Goal: Communication & Community: Participate in discussion

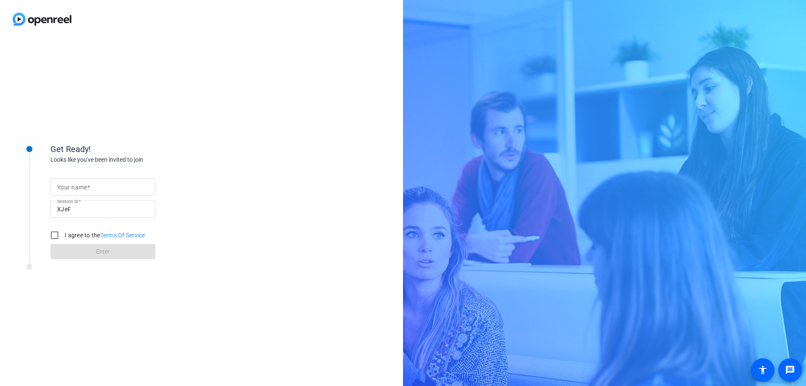
click at [129, 190] on input "Your name" at bounding box center [103, 187] width 92 height 10
type input "[PERSON_NAME]"
click at [51, 236] on input "I agree to the Terms Of Service" at bounding box center [54, 235] width 17 height 17
checkbox input "true"
click at [93, 251] on span at bounding box center [102, 251] width 105 height 20
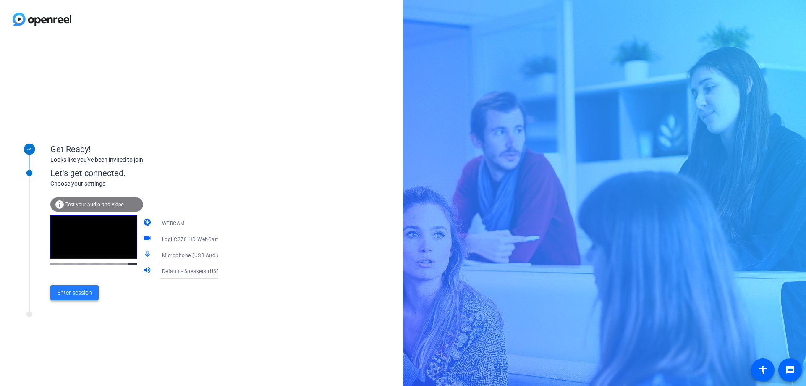
click at [69, 290] on span "Enter session" at bounding box center [74, 292] width 35 height 9
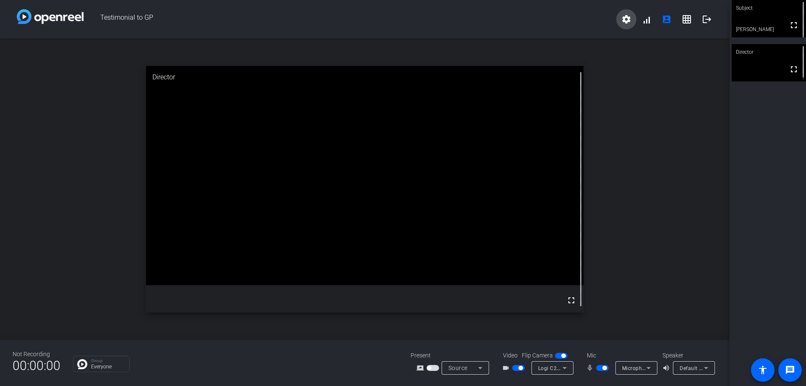
click at [626, 19] on mat-icon "settings" at bounding box center [626, 19] width 10 height 10
click at [714, 154] on div at bounding box center [403, 193] width 806 height 386
click at [337, 360] on div "Group Everyone" at bounding box center [235, 364] width 325 height 16
click at [743, 300] on div "Subject fullscreen [PERSON_NAME] Director fullscreen" at bounding box center [768, 193] width 76 height 386
click at [789, 26] on mat-icon "fullscreen" at bounding box center [794, 25] width 10 height 10
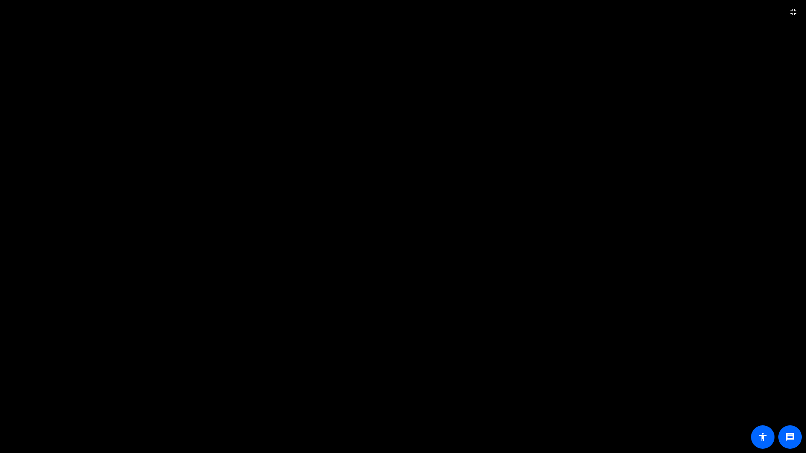
click at [740, 110] on video at bounding box center [403, 226] width 806 height 453
click at [798, 11] on button "fullscreen_exit" at bounding box center [793, 12] width 20 height 20
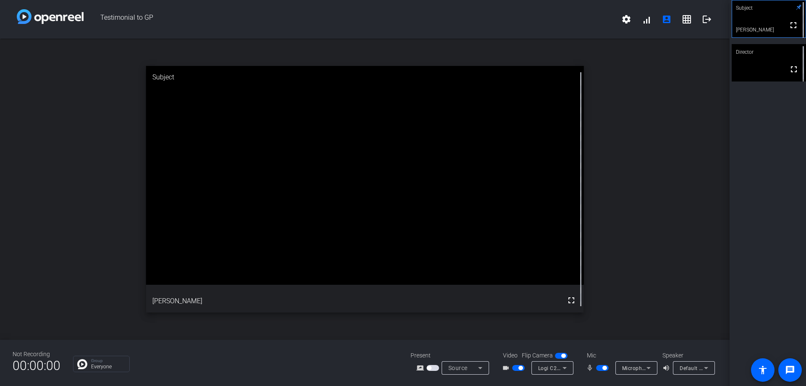
click at [641, 366] on span "Microphone (USB Audio Device)" at bounding box center [661, 367] width 78 height 7
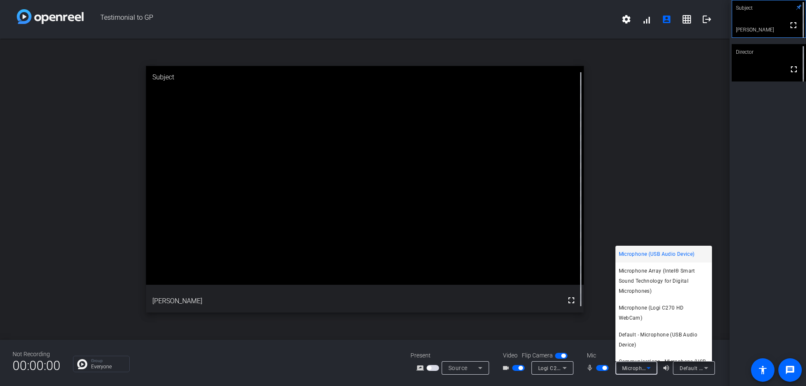
click at [563, 371] on div at bounding box center [403, 193] width 806 height 386
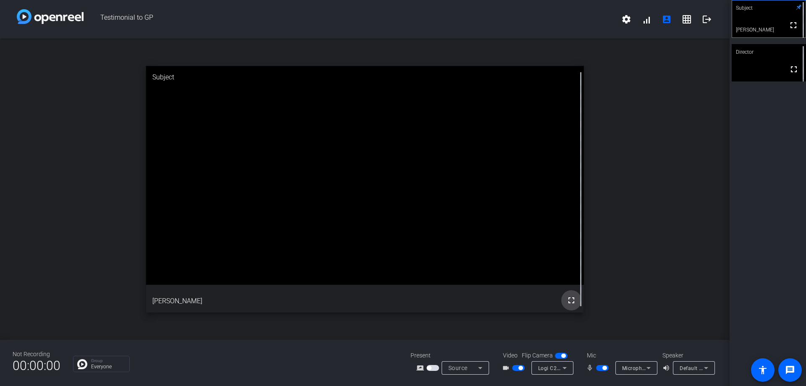
click at [571, 301] on mat-icon "fullscreen" at bounding box center [571, 300] width 10 height 10
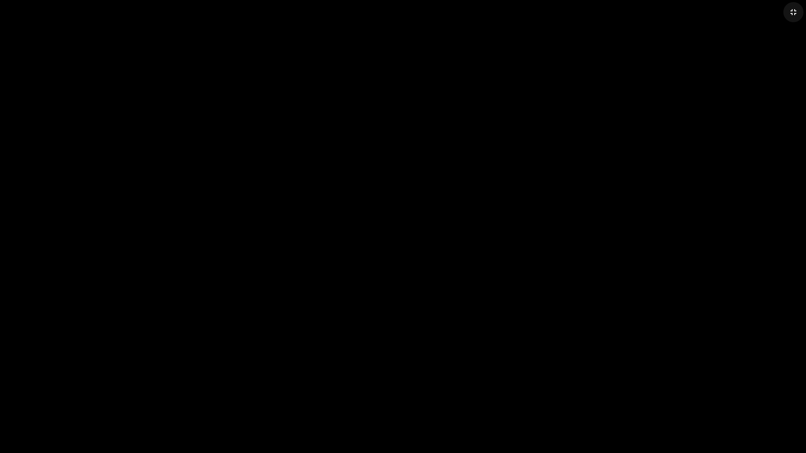
click at [788, 15] on span at bounding box center [793, 12] width 20 height 20
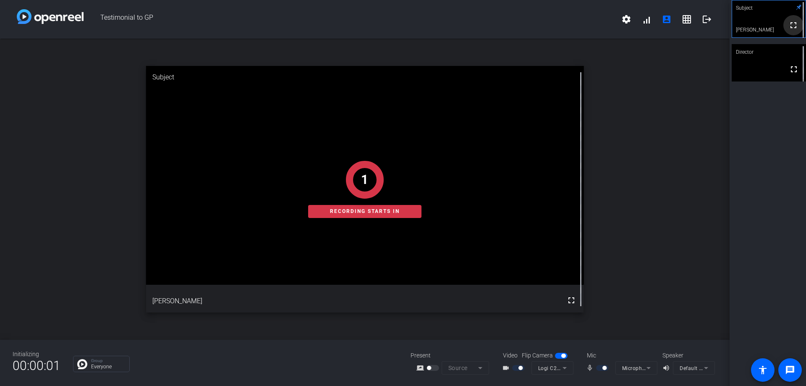
click at [791, 29] on mat-icon "fullscreen" at bounding box center [793, 25] width 10 height 10
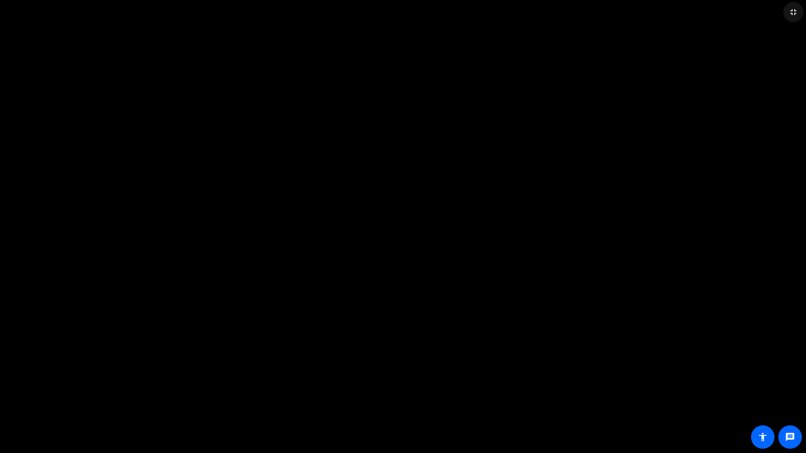
click at [793, 12] on mat-icon "fullscreen_exit" at bounding box center [793, 12] width 10 height 10
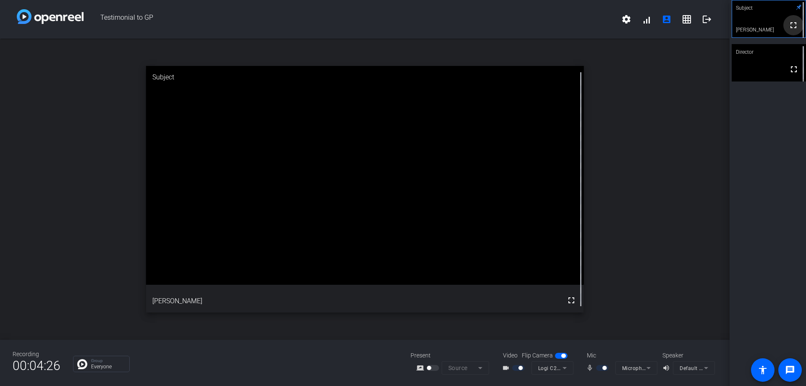
click at [788, 26] on mat-icon "fullscreen" at bounding box center [793, 25] width 10 height 10
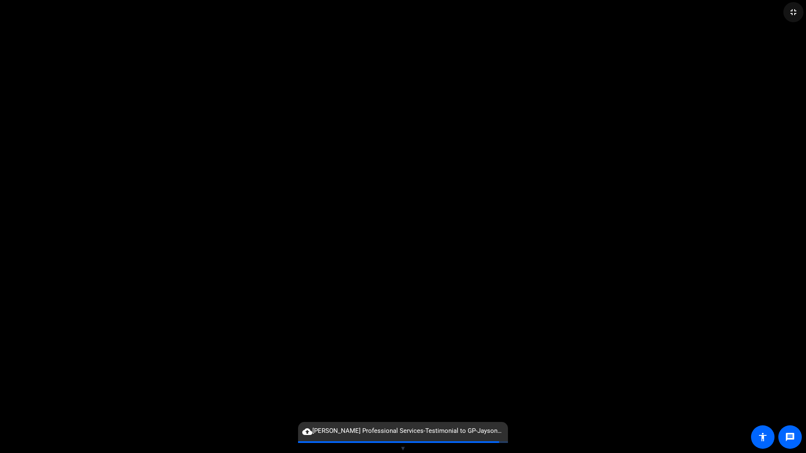
click at [786, 11] on span at bounding box center [793, 12] width 20 height 20
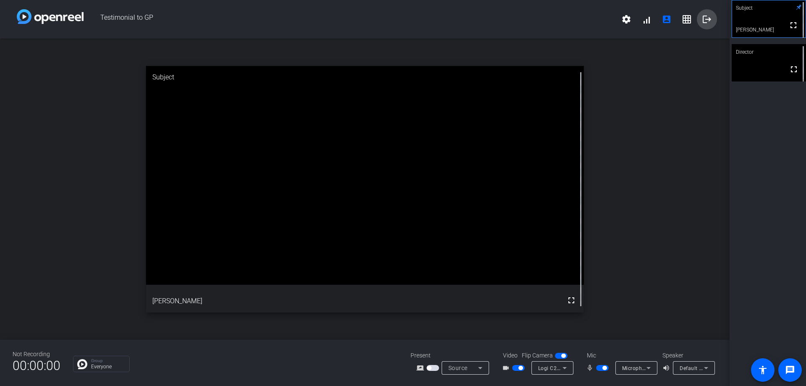
click at [709, 16] on mat-icon "logout" at bounding box center [707, 19] width 10 height 10
